Goal: Task Accomplishment & Management: Complete application form

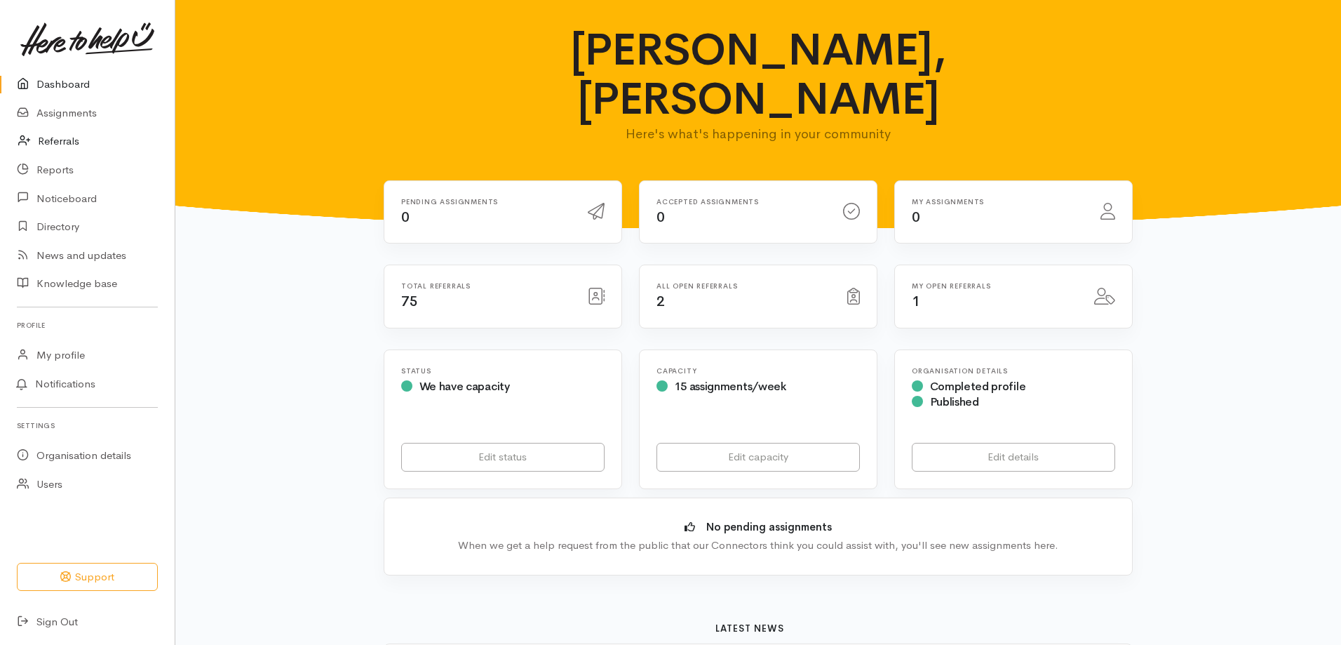
click at [61, 141] on link "Referrals" at bounding box center [87, 141] width 175 height 29
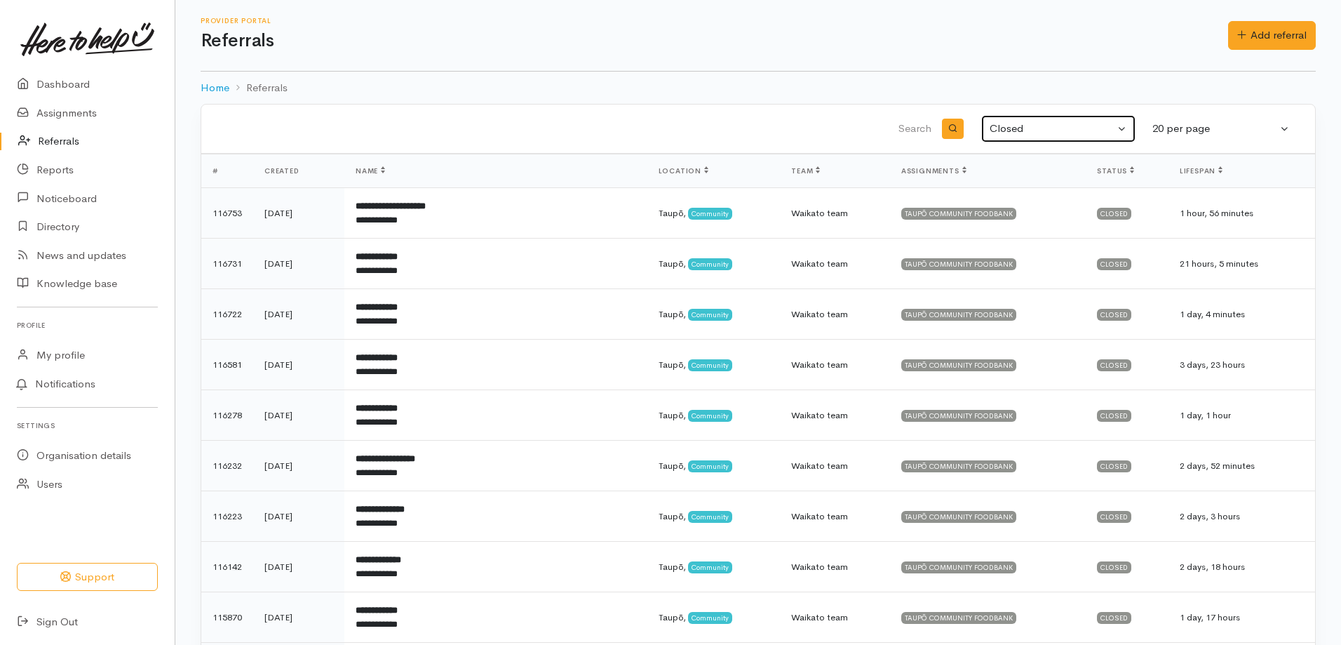
click at [1120, 131] on button "Closed" at bounding box center [1058, 128] width 154 height 27
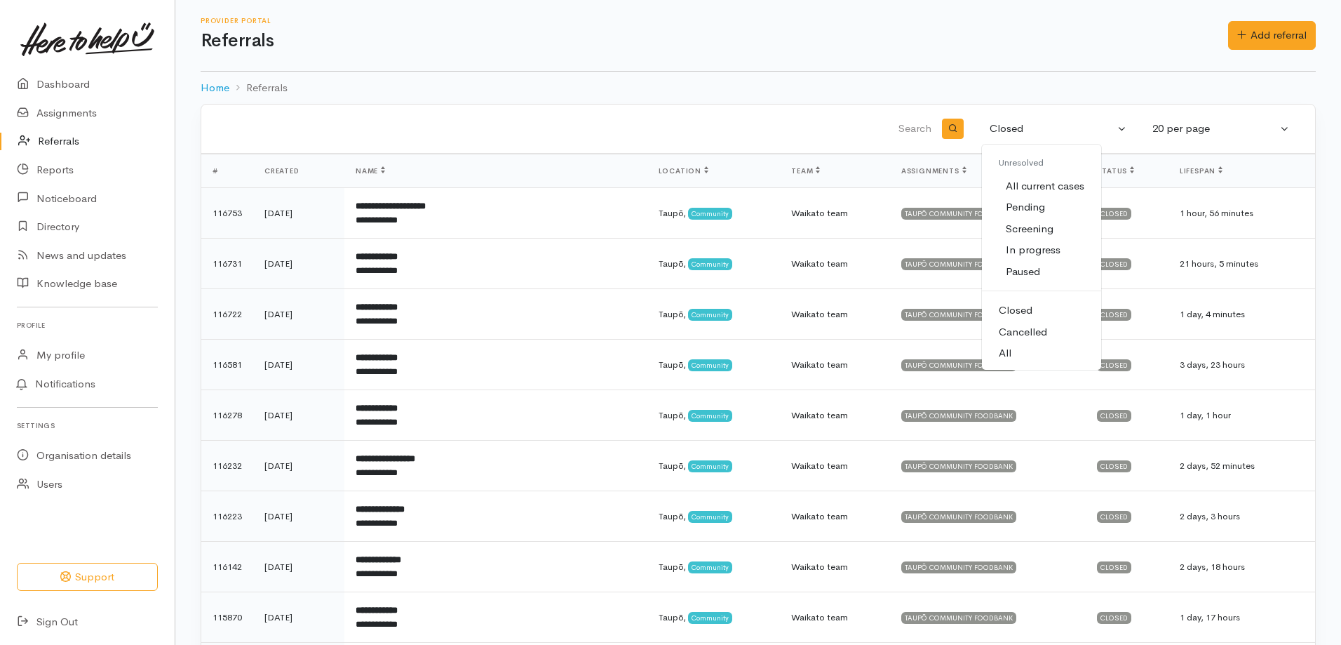
click at [1052, 185] on span "All current cases" at bounding box center [1045, 186] width 79 height 16
select select "Unresolved"
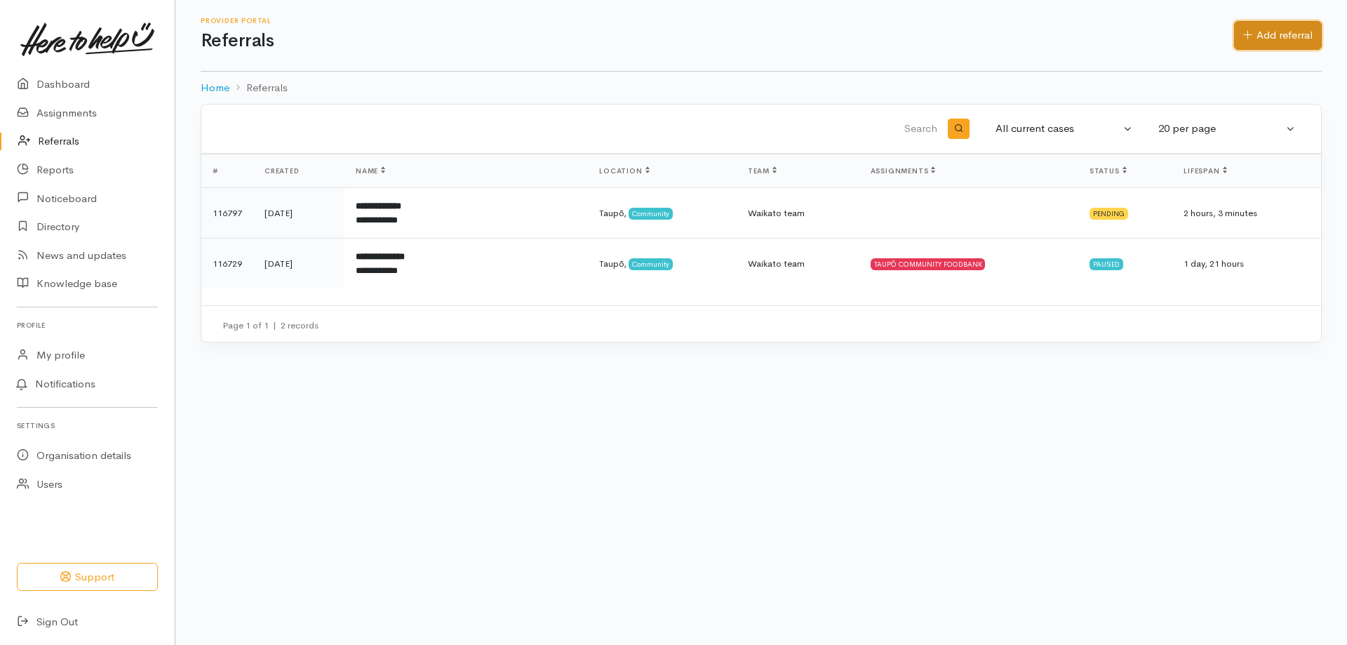
click at [1250, 32] on link "Add referral" at bounding box center [1278, 35] width 88 height 29
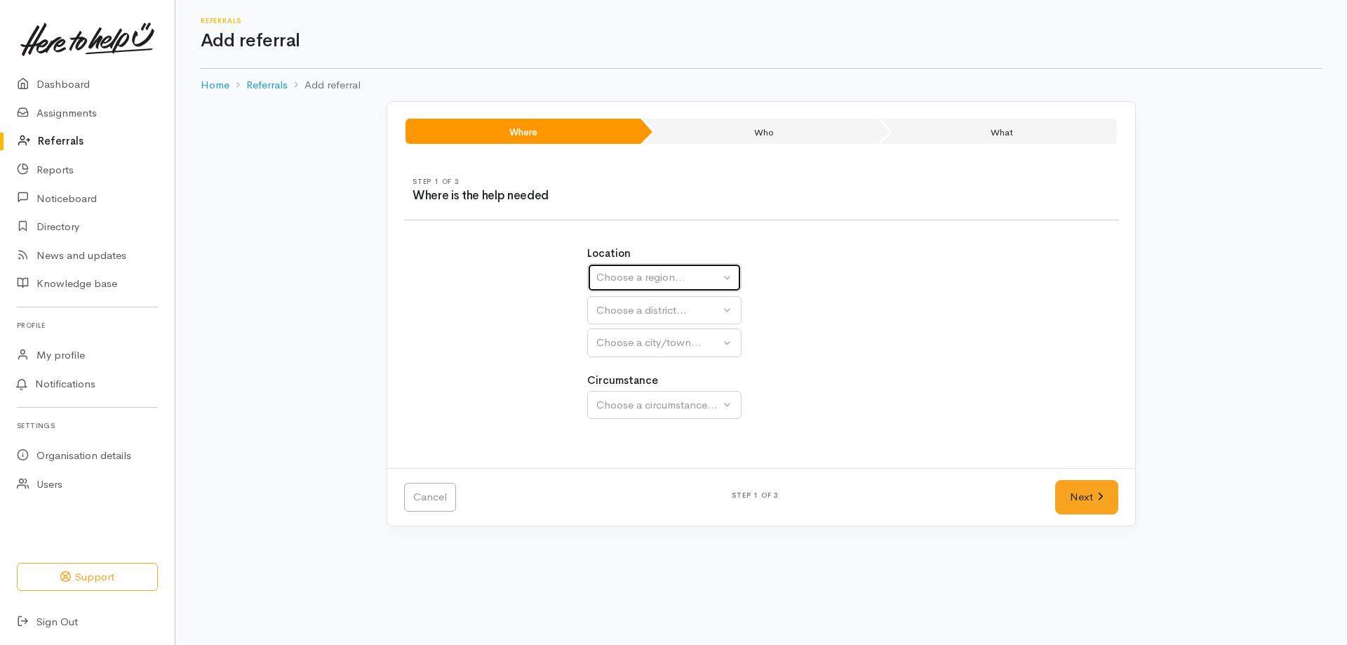
click at [671, 286] on button "Choose a region..." at bounding box center [664, 277] width 154 height 29
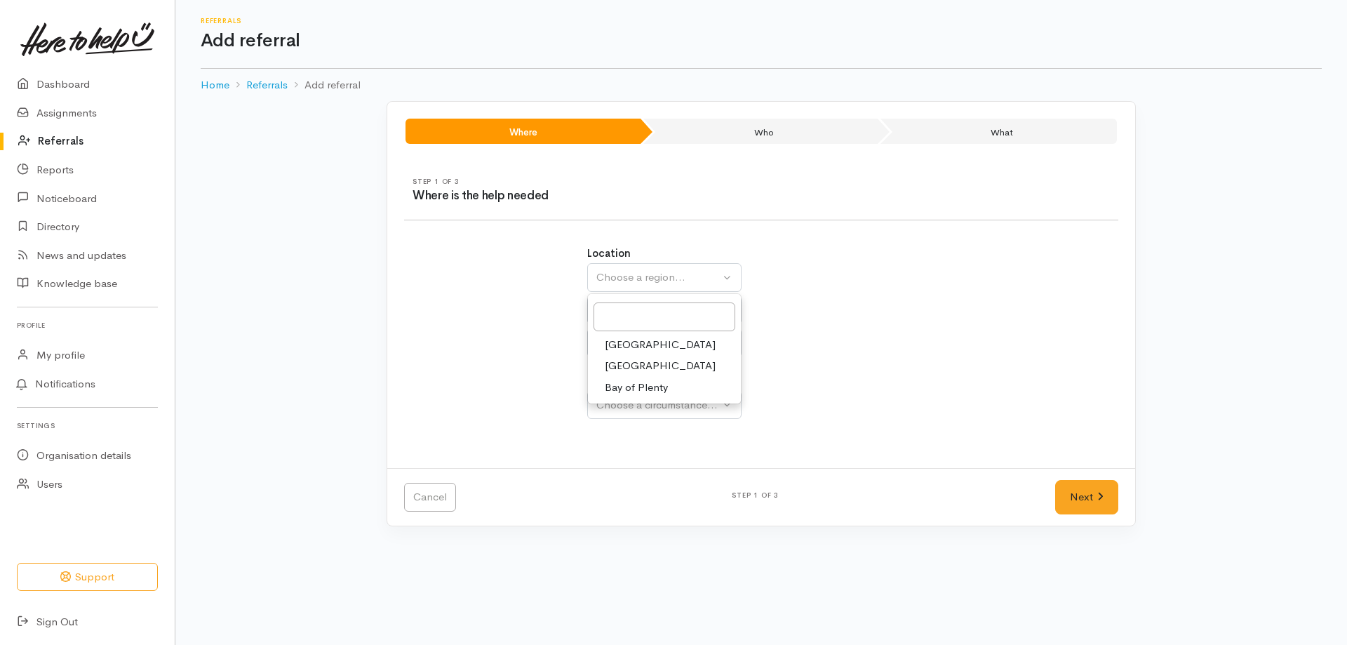
click at [664, 363] on link "Waikato" at bounding box center [664, 366] width 153 height 22
select select "3"
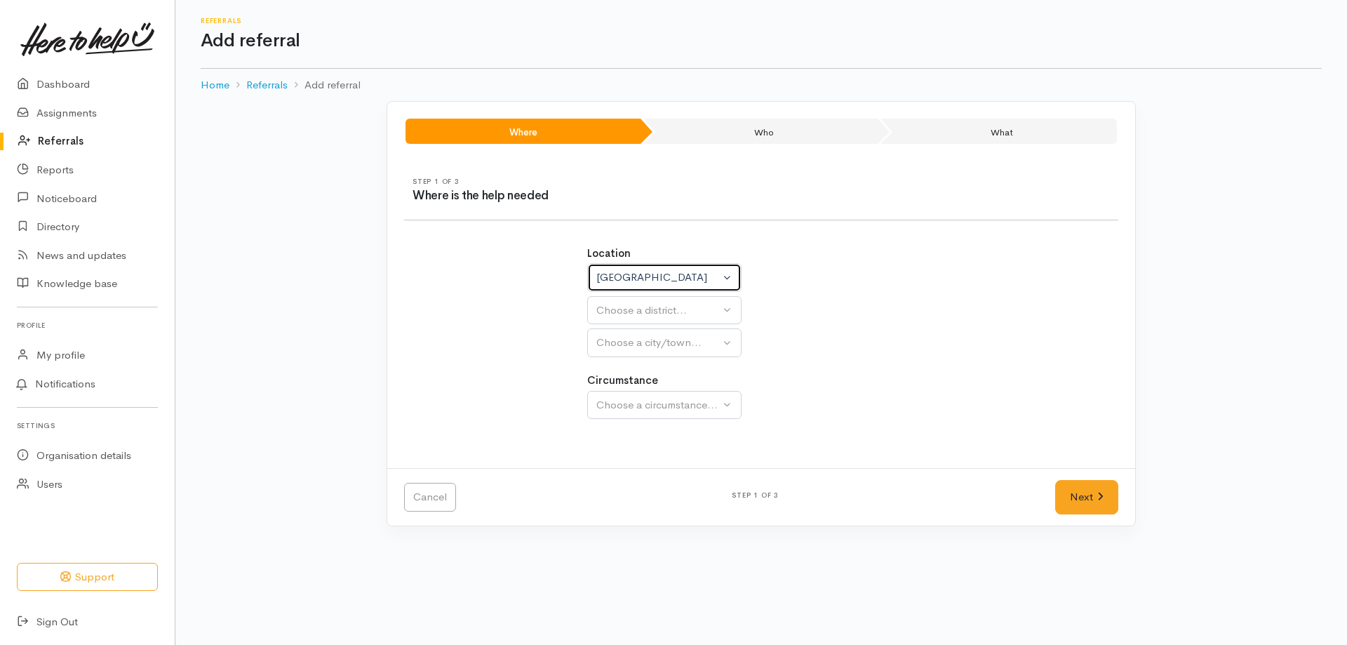
select select
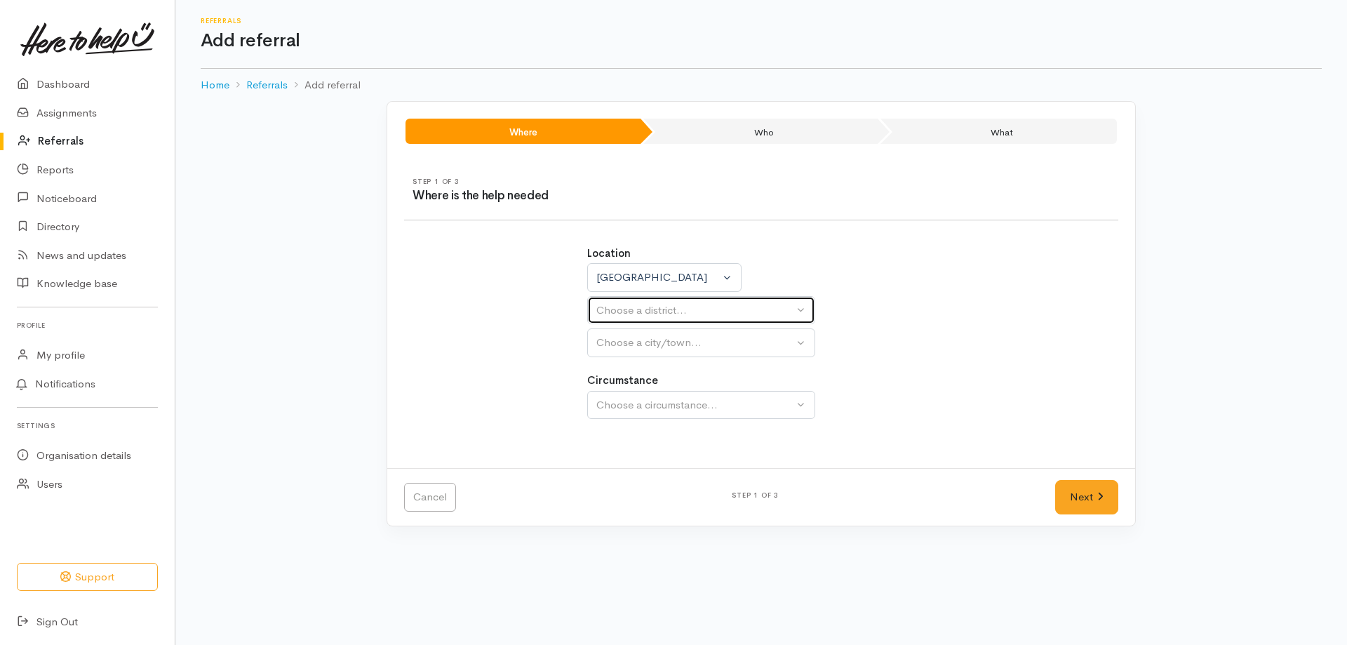
click at [692, 311] on div "Choose a district..." at bounding box center [694, 310] width 197 height 16
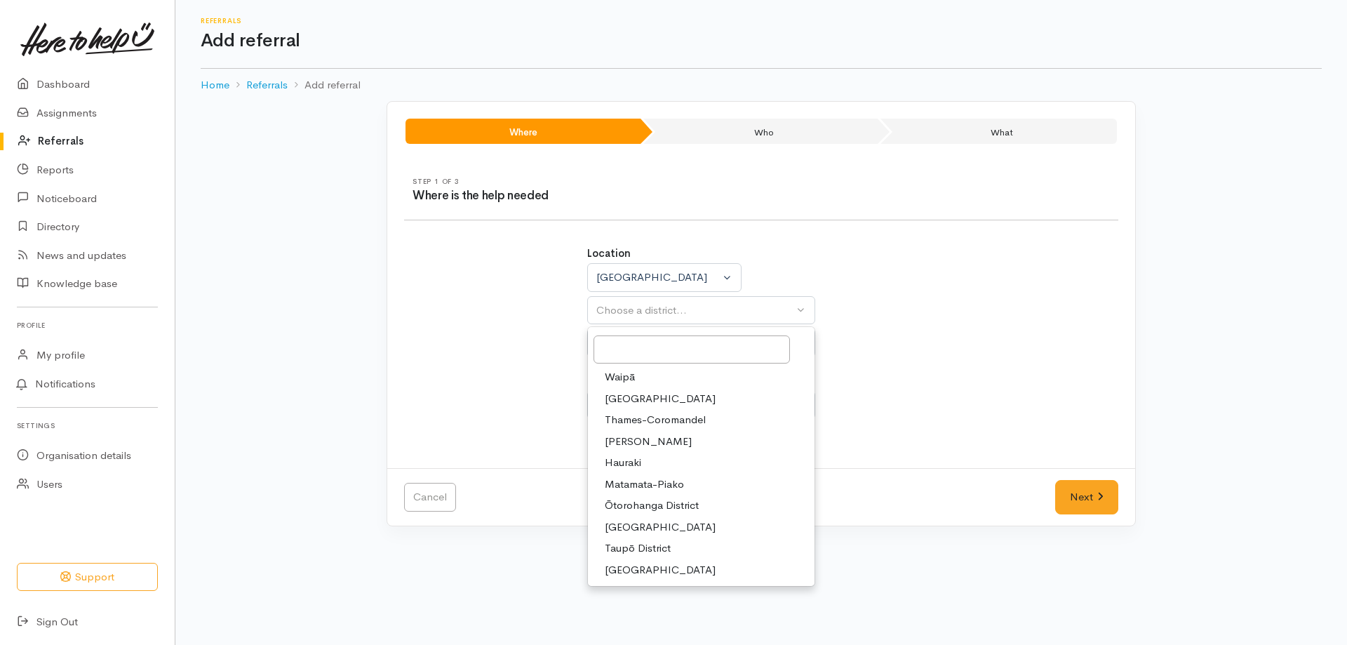
click at [628, 546] on span "Taupō District" at bounding box center [638, 548] width 66 height 16
select select "14"
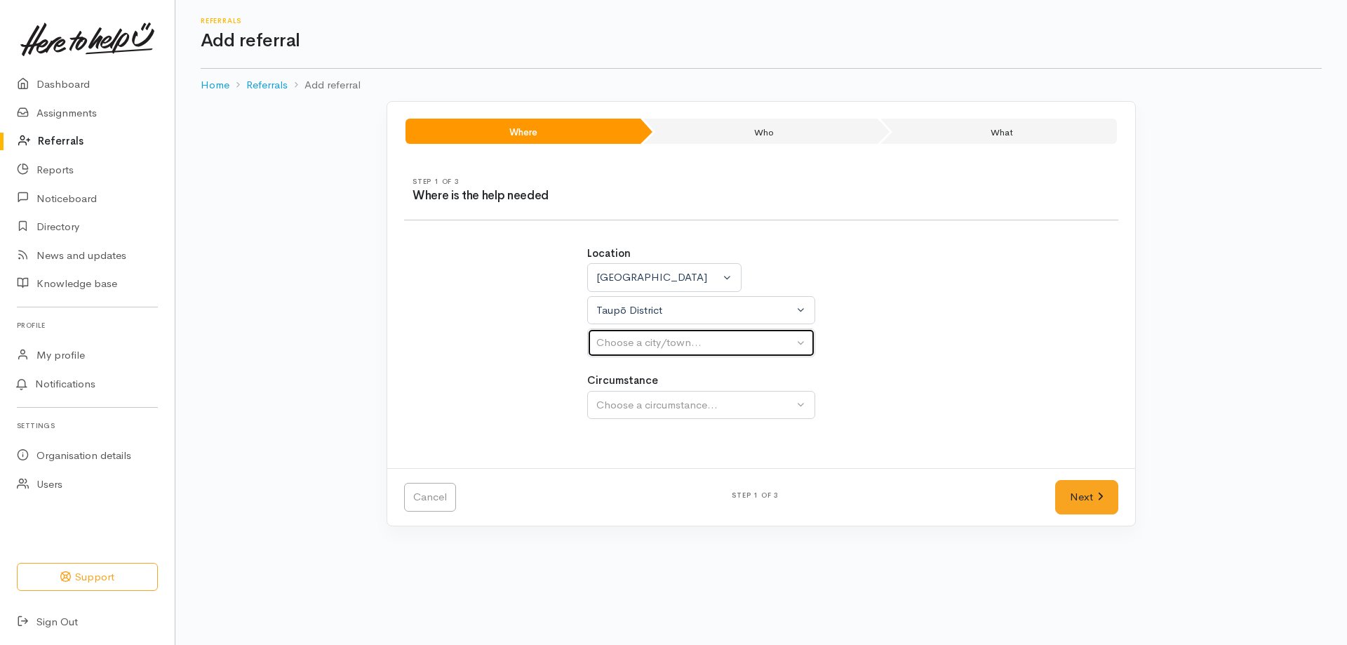
click at [662, 344] on div "Choose a city/town..." at bounding box center [694, 343] width 197 height 16
select select
click at [650, 343] on div "Choose a city/town..." at bounding box center [694, 343] width 197 height 16
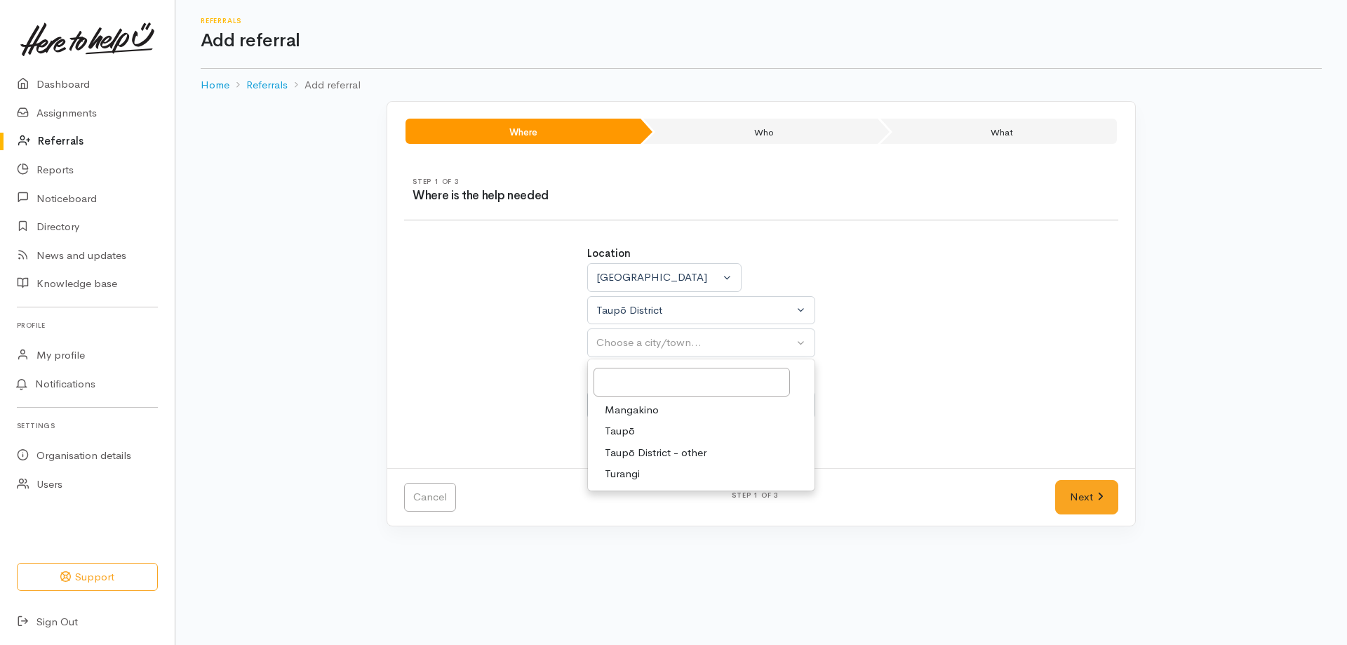
click at [633, 432] on link "Taupō" at bounding box center [701, 431] width 227 height 22
select select "183"
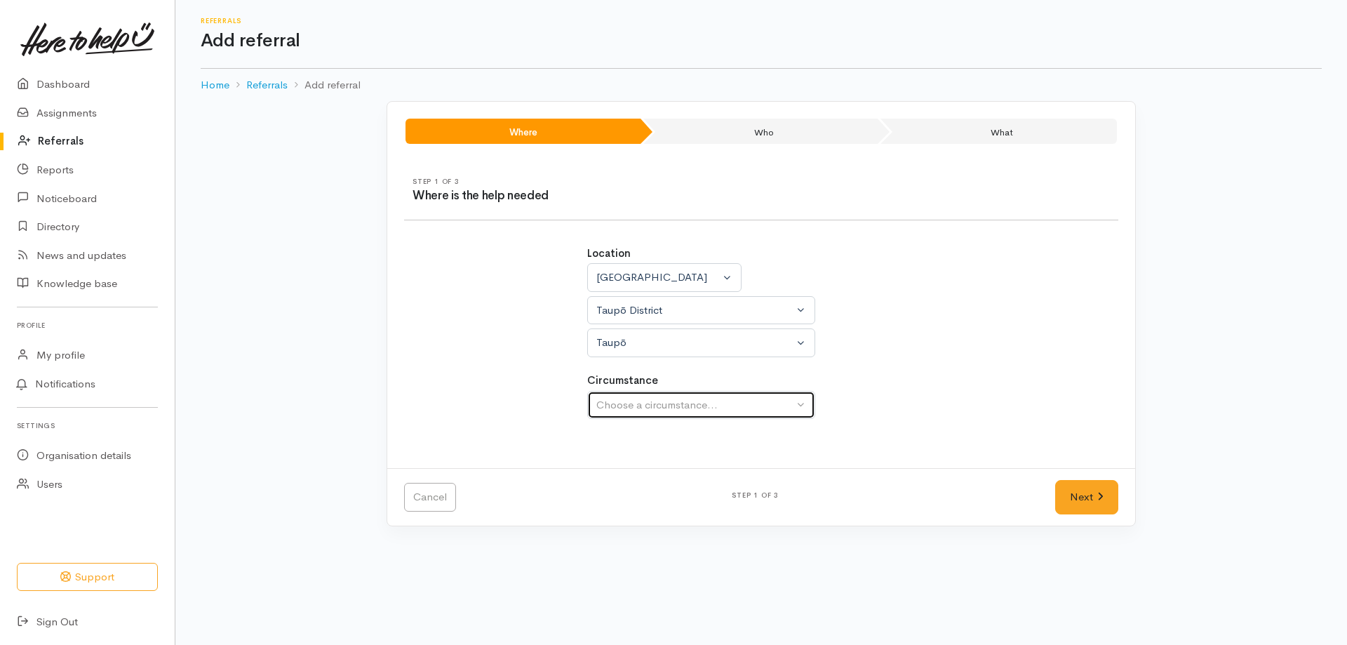
click at [648, 405] on div "Choose a circumstance..." at bounding box center [694, 405] width 197 height 16
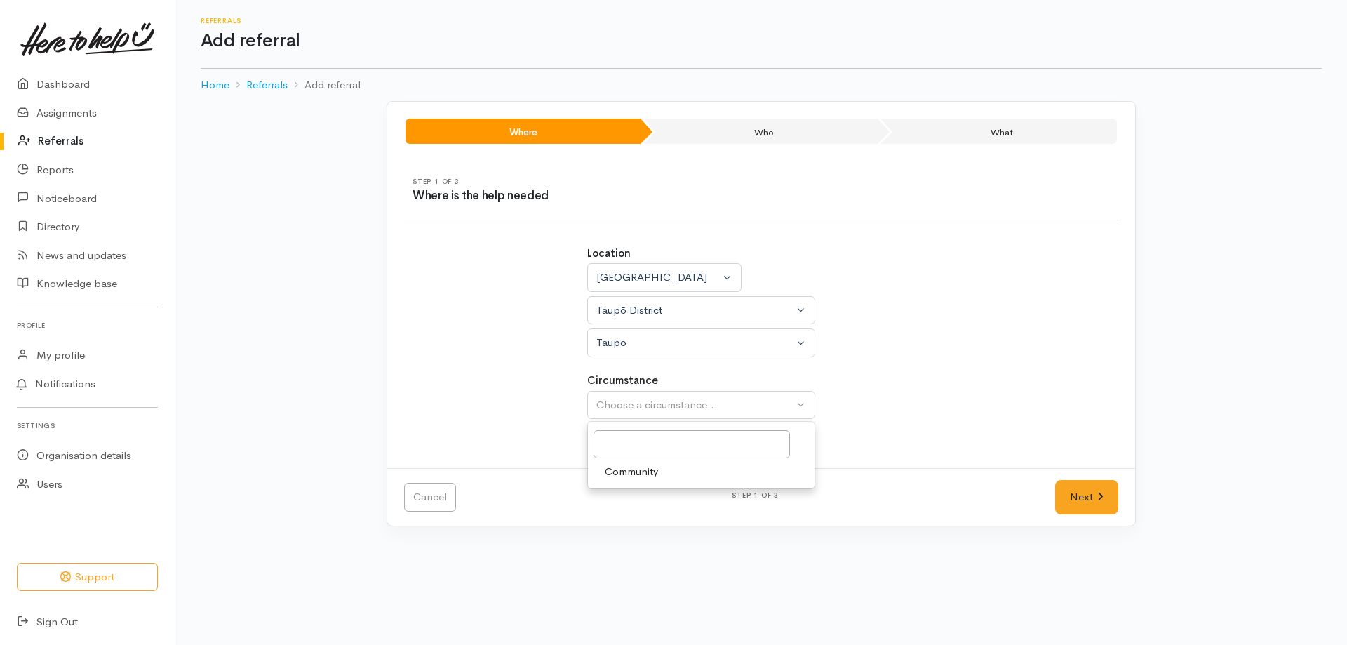
click at [644, 474] on span "Community" at bounding box center [631, 472] width 53 height 16
select select "2"
click at [1081, 495] on link "Next" at bounding box center [1086, 497] width 63 height 34
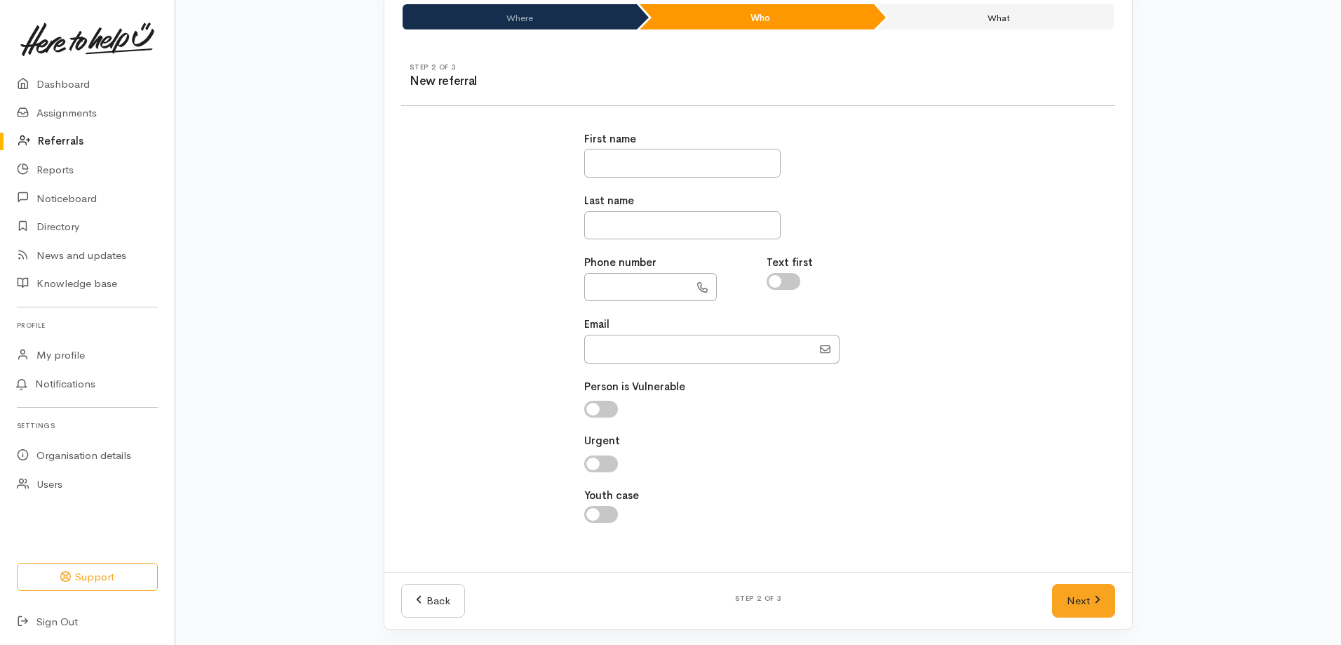
scroll to position [116, 0]
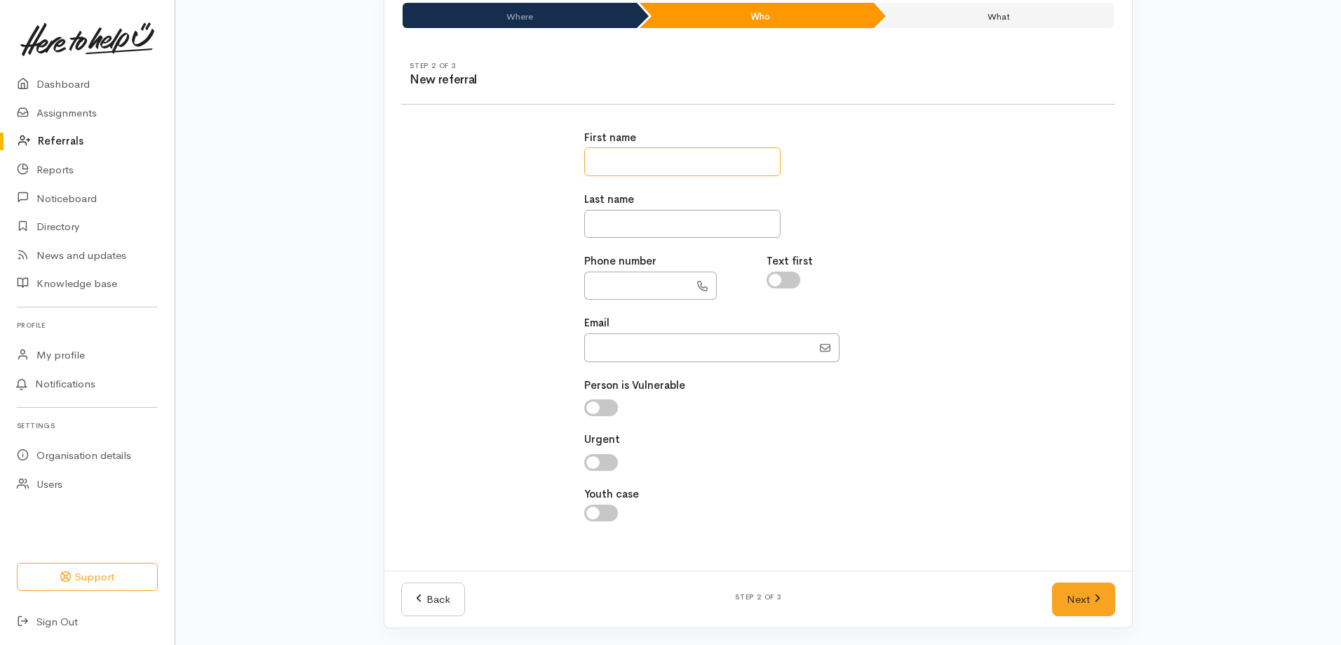
click at [626, 156] on input "text" at bounding box center [682, 161] width 196 height 29
type input "******"
type input "***"
drag, startPoint x: 585, startPoint y: 349, endPoint x: 593, endPoint y: 353, distance: 8.8
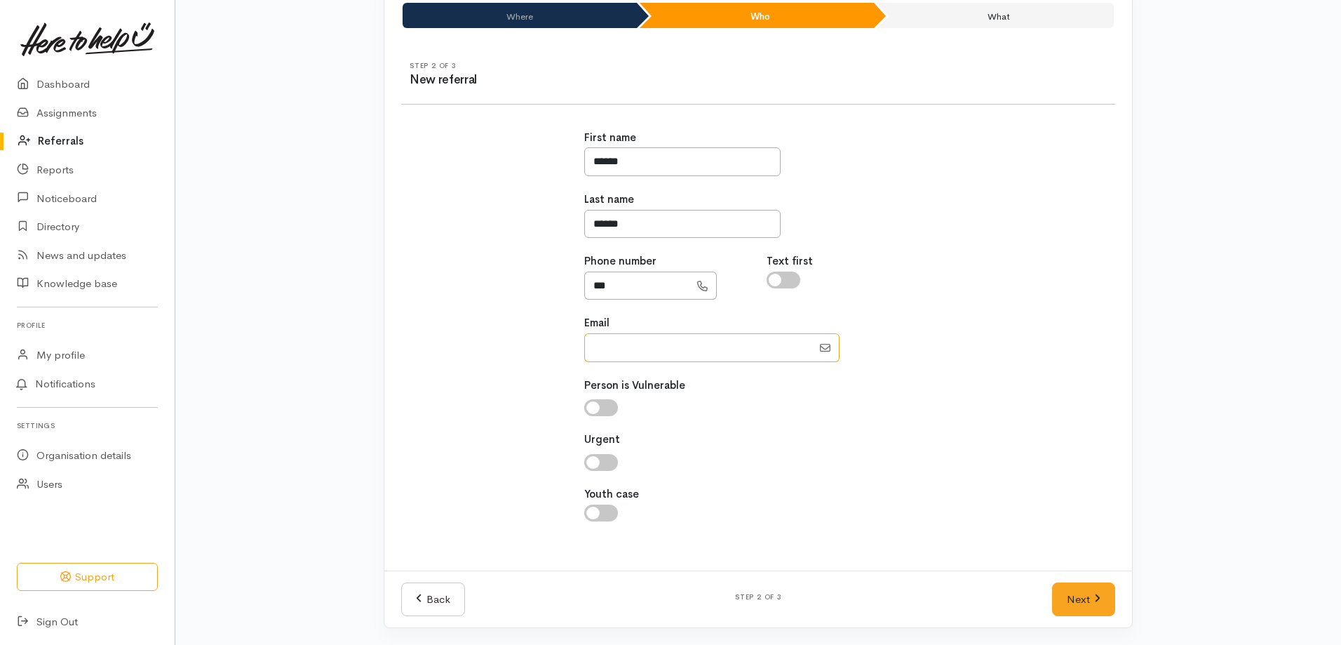
click at [585, 349] on input "Email" at bounding box center [698, 347] width 228 height 29
type input "gloriathe420th@gmail.com"
click at [1072, 598] on link "Next" at bounding box center [1083, 599] width 63 height 34
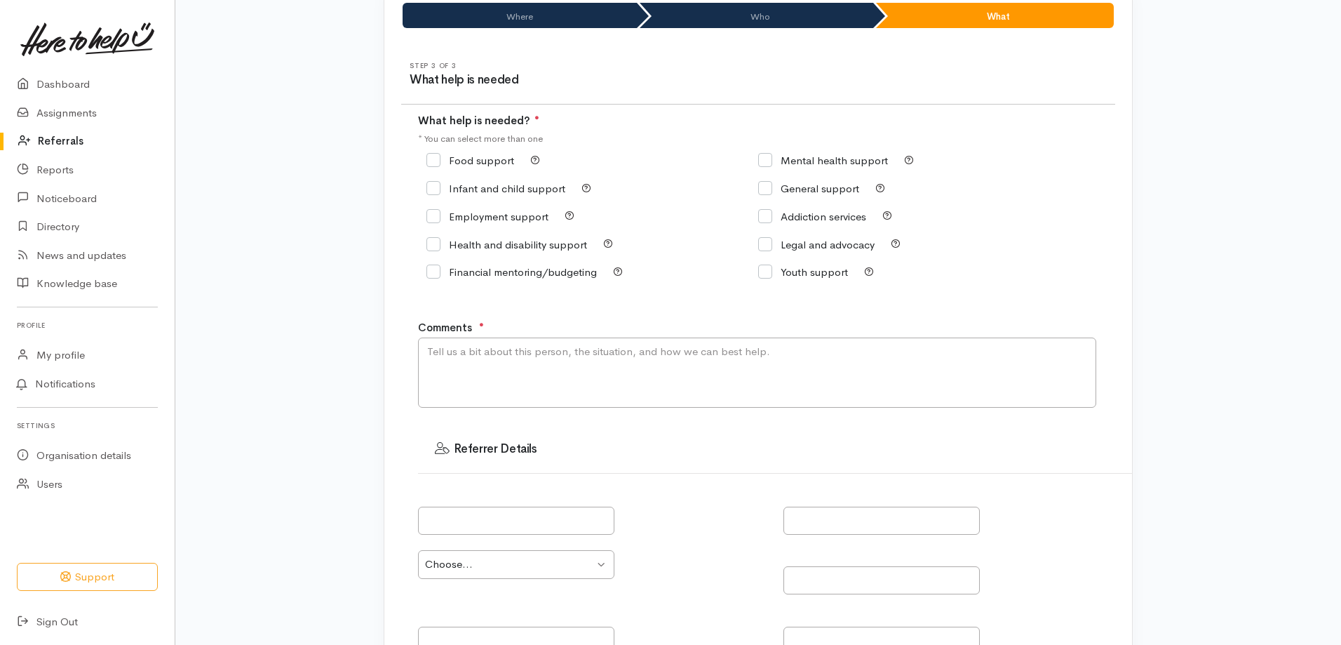
click at [434, 161] on input "Food support" at bounding box center [471, 160] width 88 height 11
click at [459, 362] on textarea "Comments" at bounding box center [757, 372] width 678 height 70
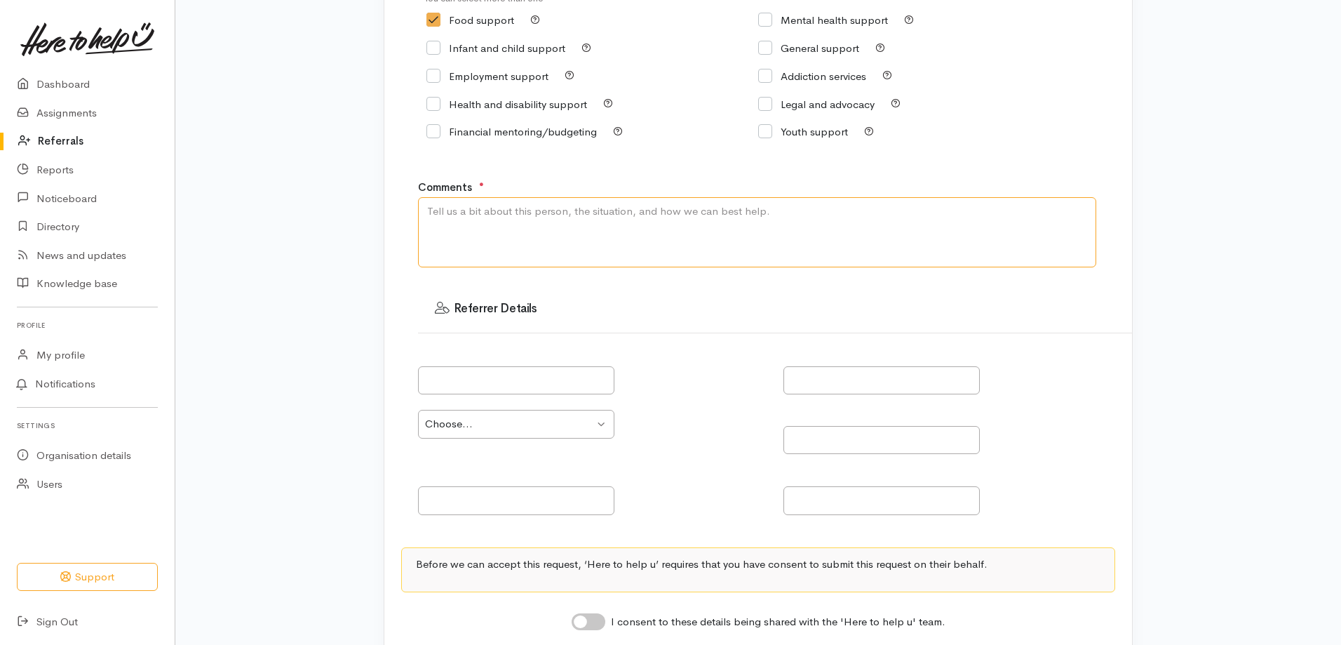
scroll to position [326, 0]
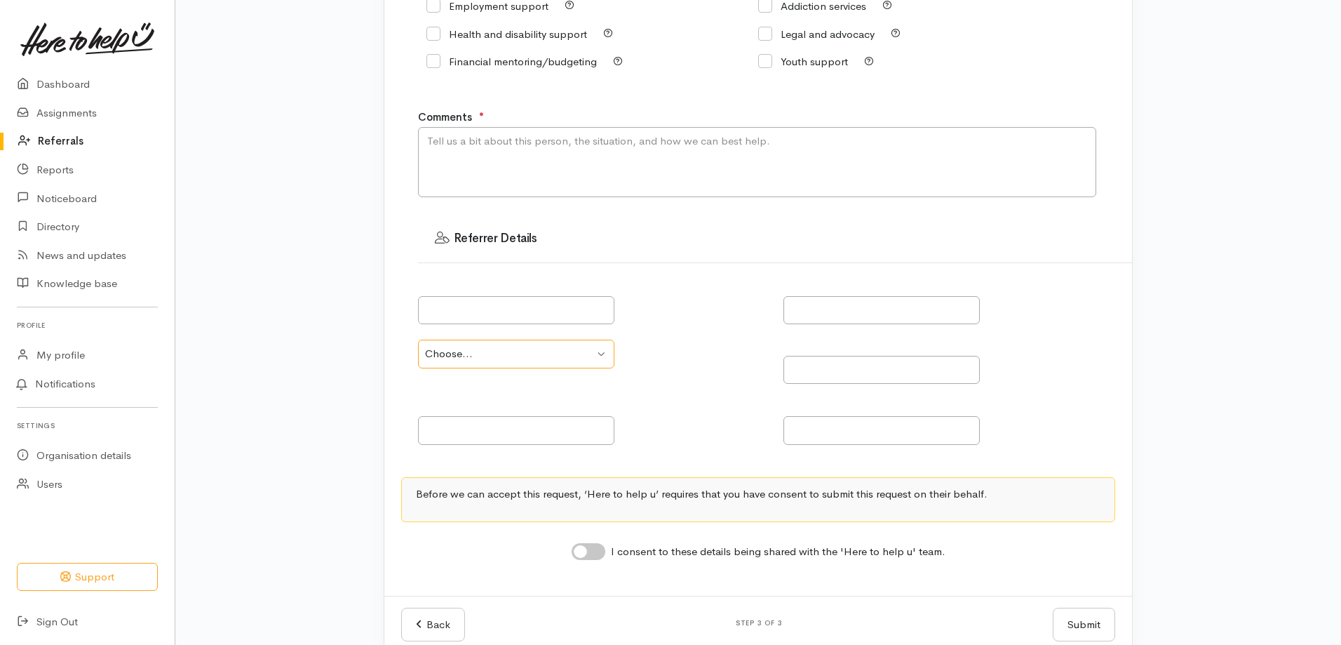
click at [608, 351] on select "Choose... Community provider Health provider Government agency Other" at bounding box center [516, 354] width 196 height 29
click at [753, 319] on div at bounding box center [592, 302] width 349 height 44
click at [539, 145] on textarea "Comments" at bounding box center [757, 162] width 678 height 70
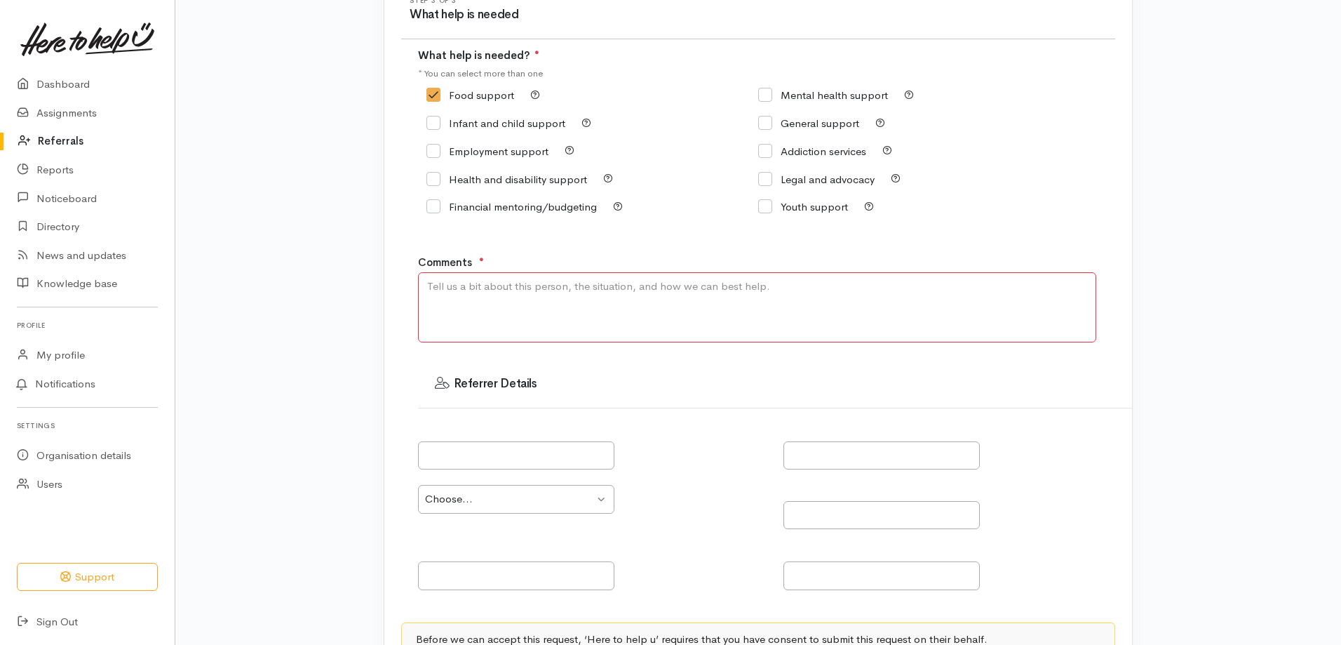
scroll to position [46, 0]
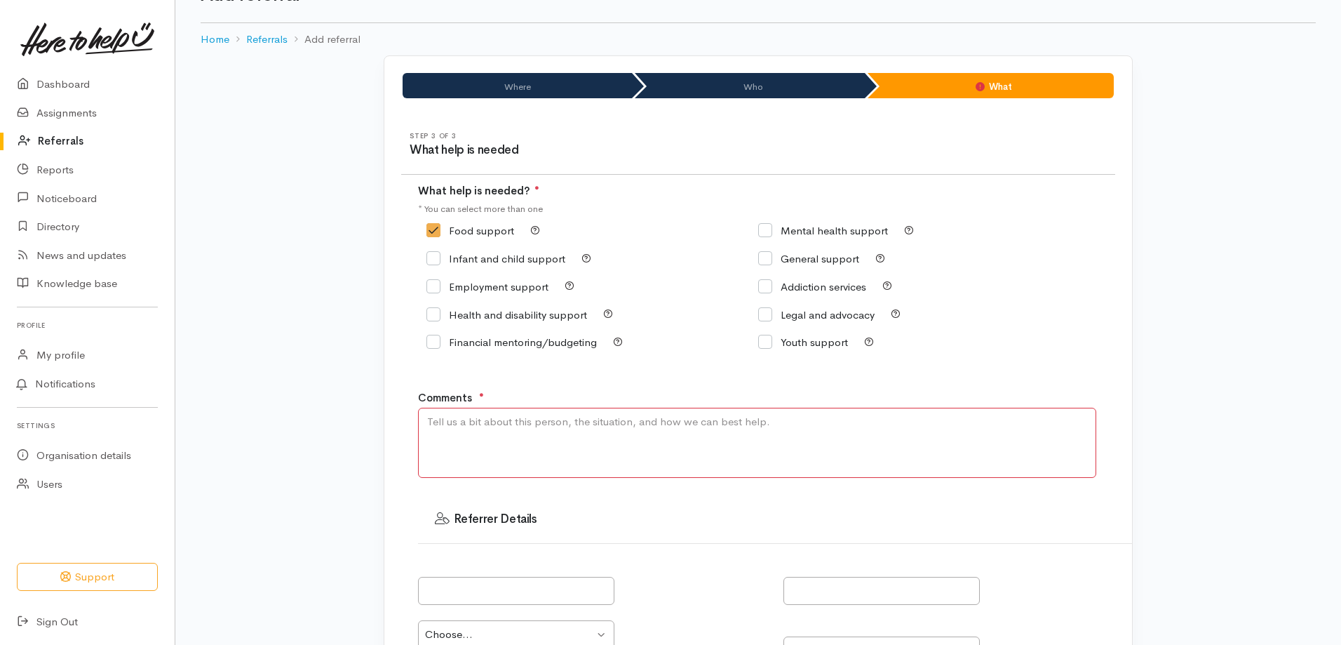
click at [525, 431] on textarea "Comments" at bounding box center [757, 443] width 678 height 70
click at [431, 232] on input "Food support" at bounding box center [471, 230] width 88 height 11
checkbox input "false"
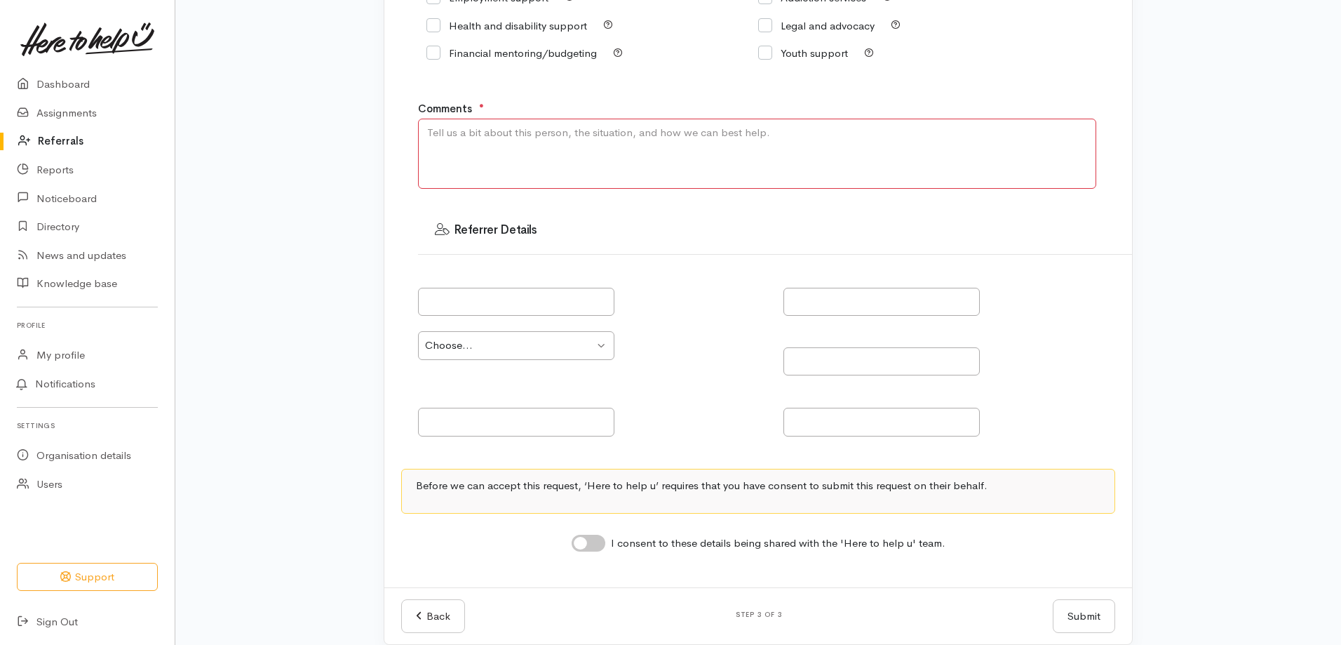
scroll to position [351, 0]
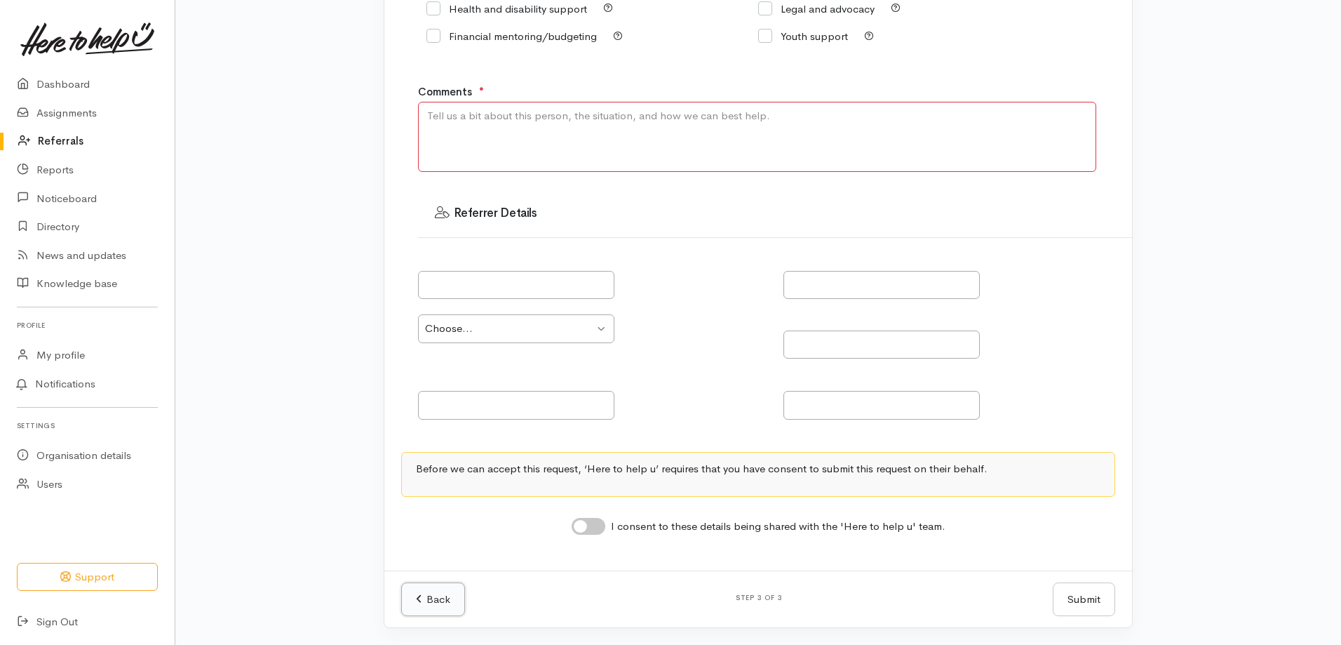
click at [418, 601] on icon at bounding box center [419, 598] width 6 height 11
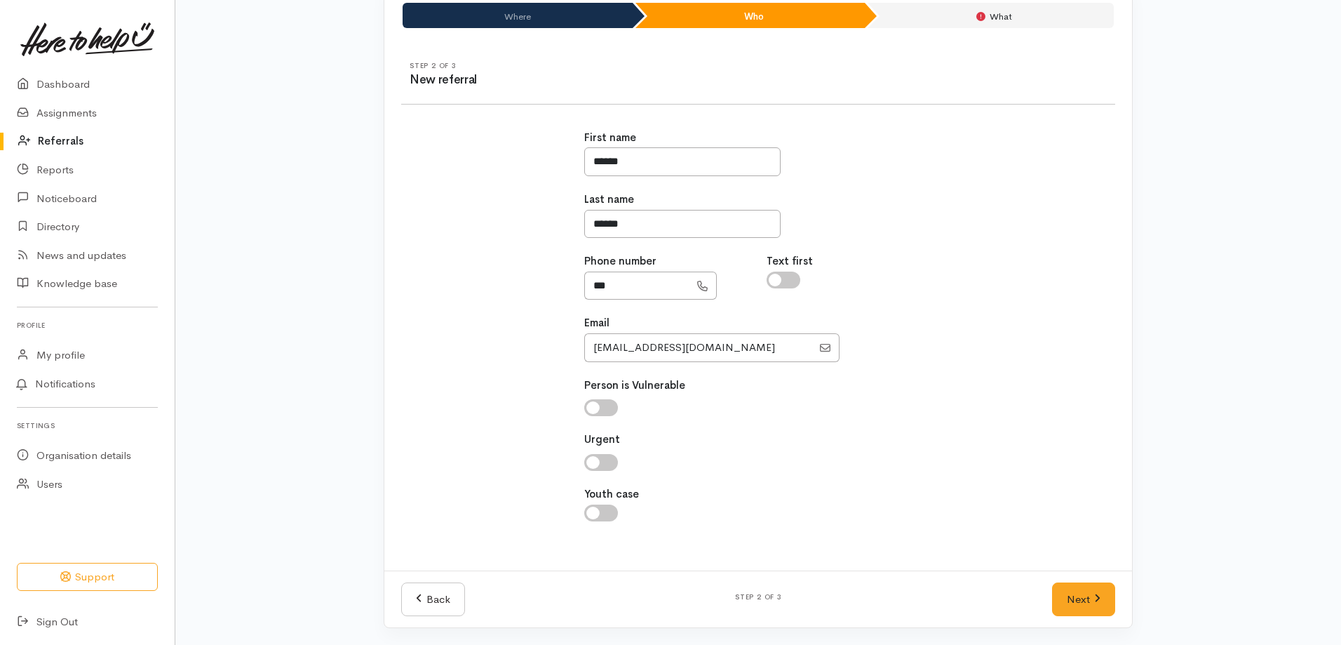
scroll to position [116, 0]
click at [419, 603] on icon at bounding box center [419, 598] width 6 height 11
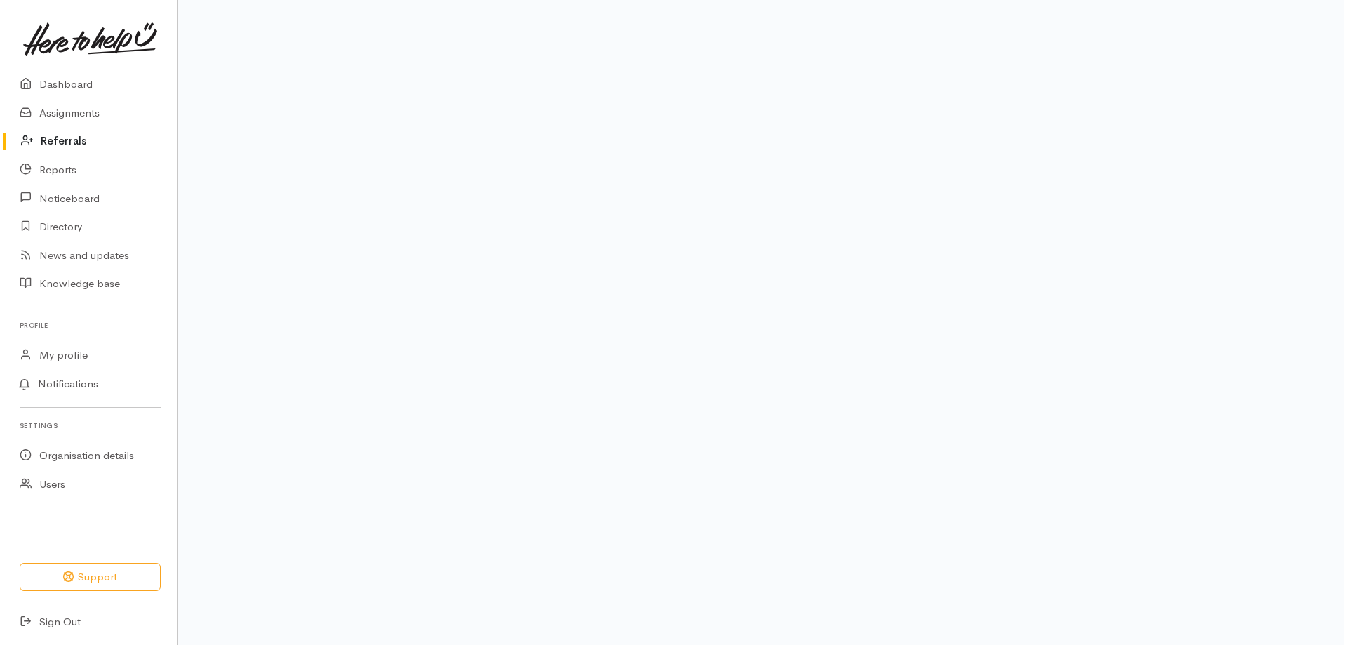
scroll to position [0, 0]
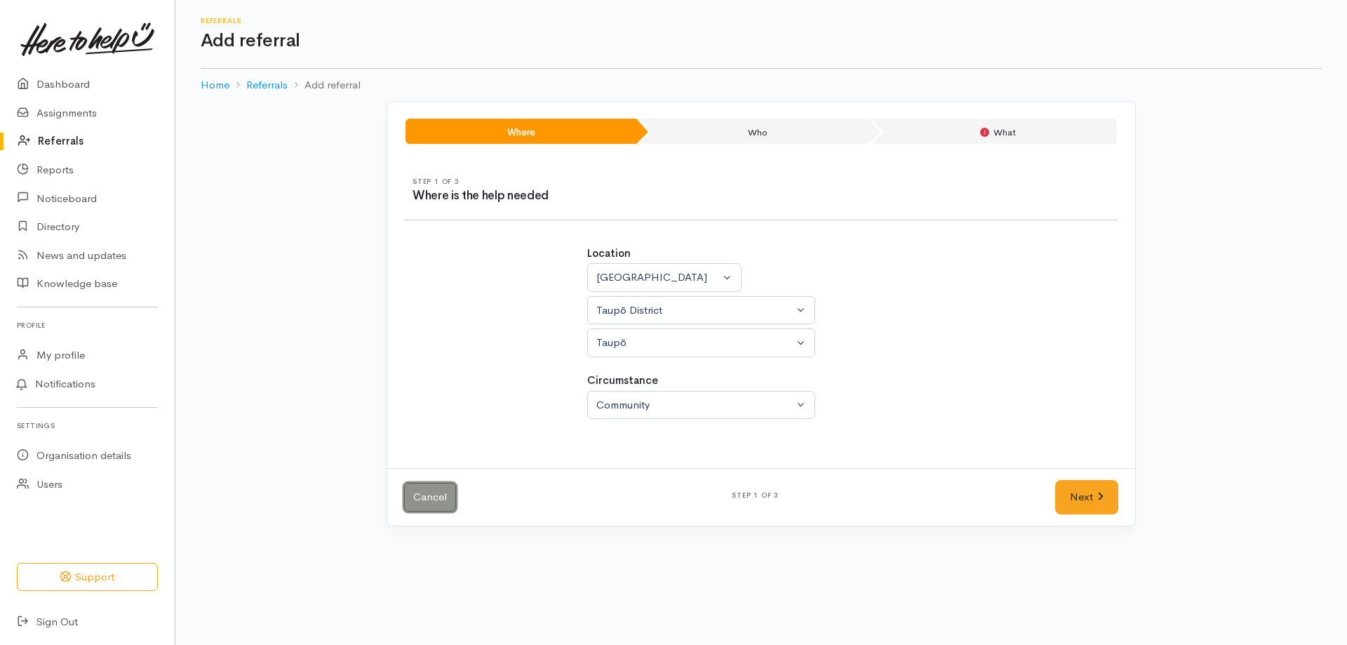
click at [441, 505] on link "Cancel" at bounding box center [430, 497] width 52 height 29
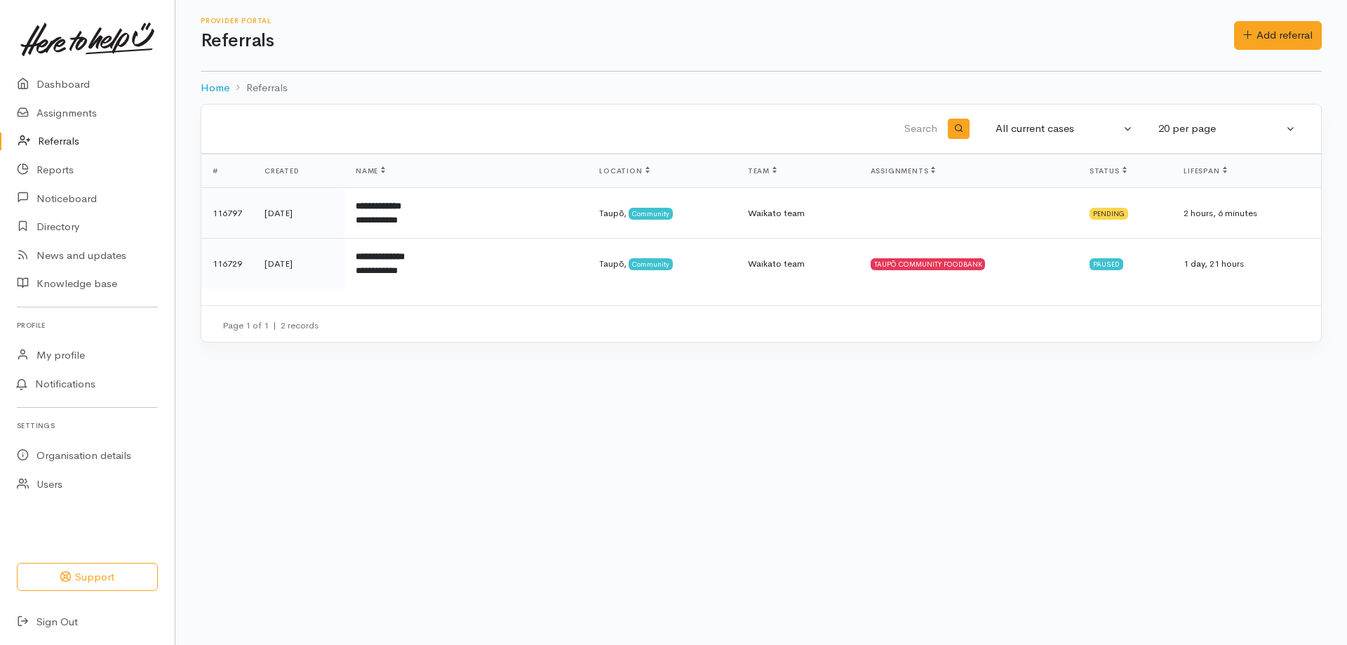
click at [414, 464] on body "Support Your 'Here to help u' liaison Your contact within the 'Here to help u' …" at bounding box center [673, 322] width 1347 height 645
click at [71, 86] on link "Dashboard" at bounding box center [87, 84] width 175 height 29
